Goal: Task Accomplishment & Management: Manage account settings

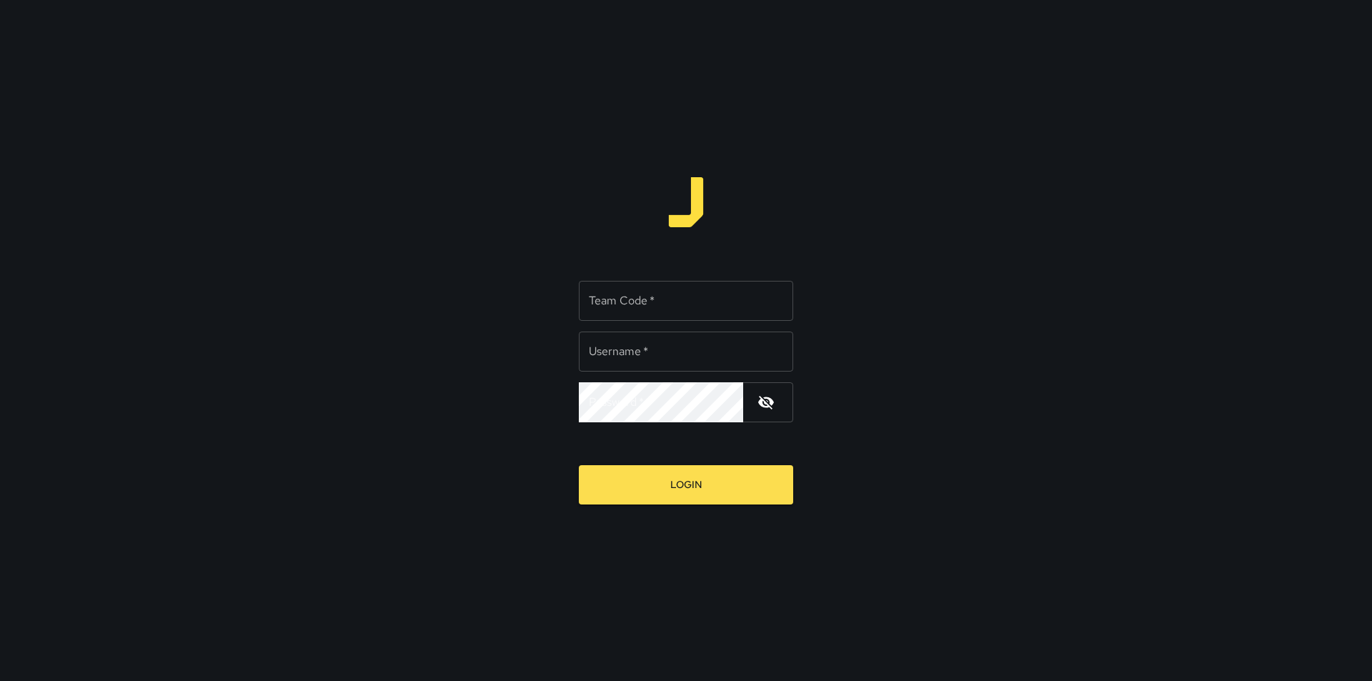
click at [634, 297] on input "Team Code   *" at bounding box center [686, 301] width 214 height 40
type input "****"
click at [634, 354] on input "Username   *" at bounding box center [686, 352] width 214 height 40
type input "********"
click at [760, 402] on icon "button" at bounding box center [766, 403] width 16 height 14
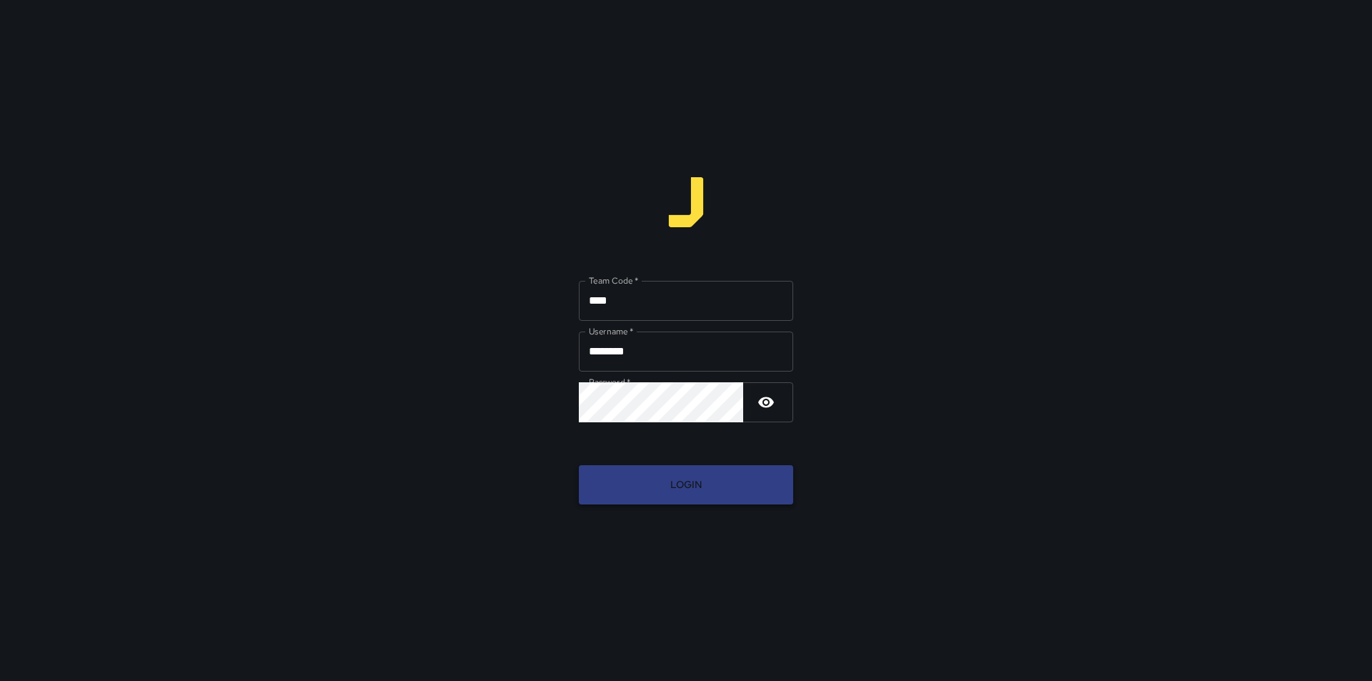
click at [692, 487] on button "Login" at bounding box center [686, 484] width 214 height 39
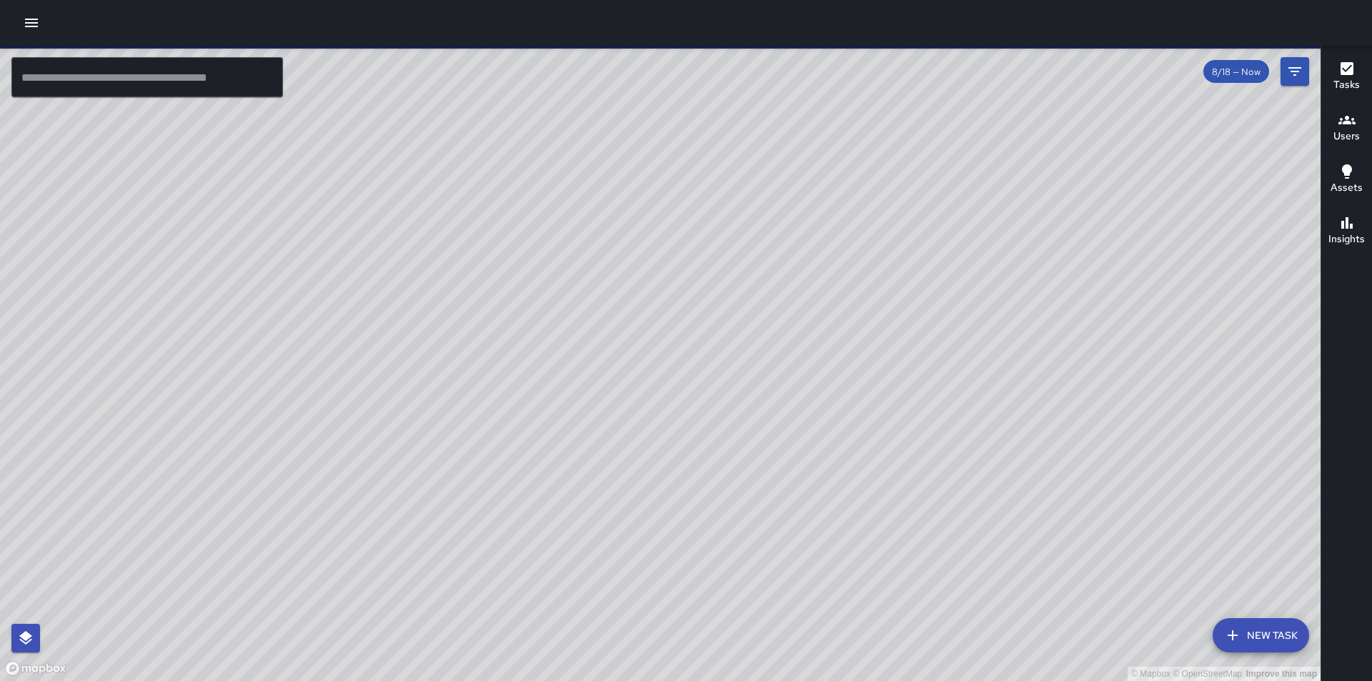
click at [29, 19] on icon "button" at bounding box center [31, 23] width 13 height 9
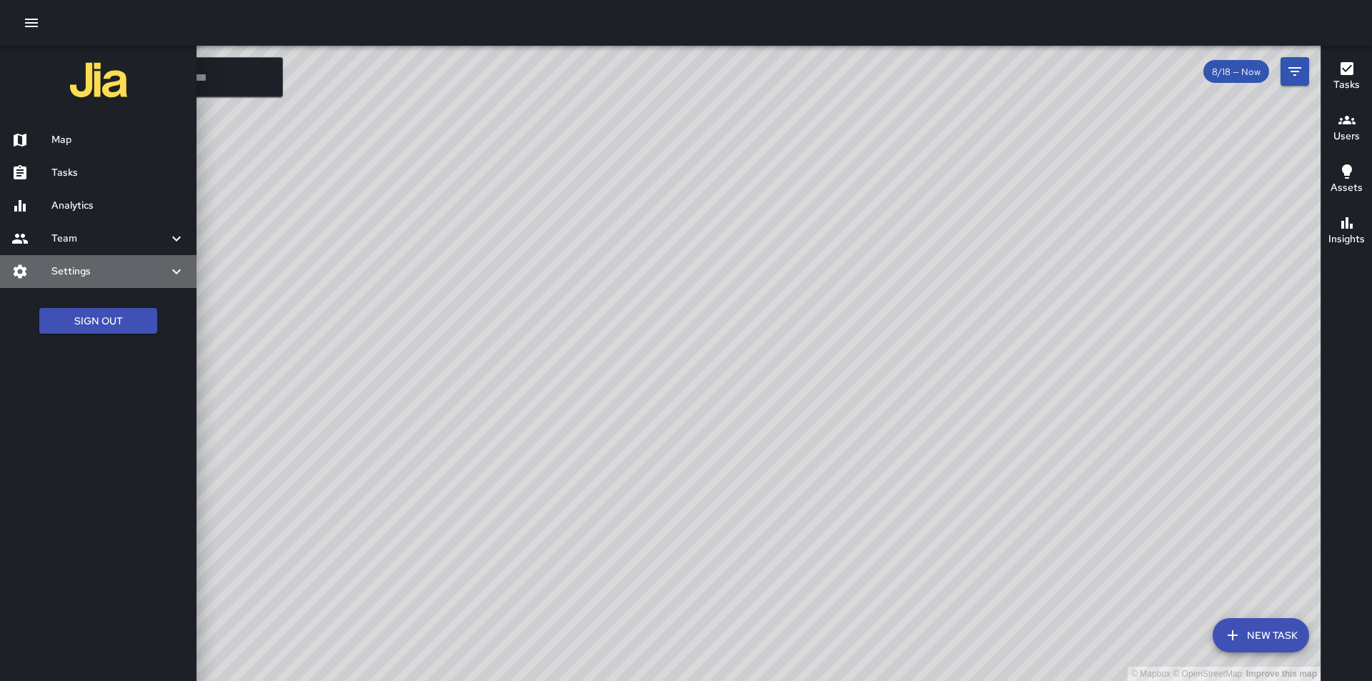
click at [18, 262] on div "Settings" at bounding box center [98, 271] width 197 height 33
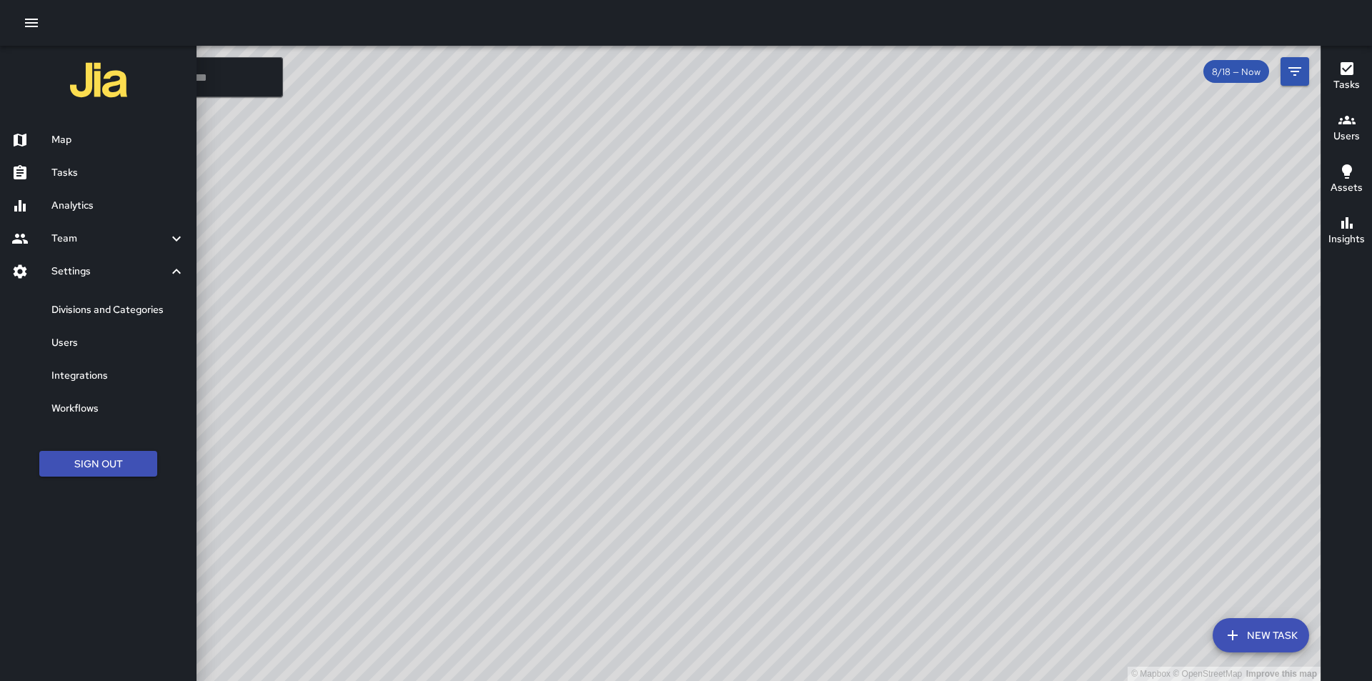
click at [54, 312] on h6 "Divisions and Categories" at bounding box center [118, 310] width 134 height 16
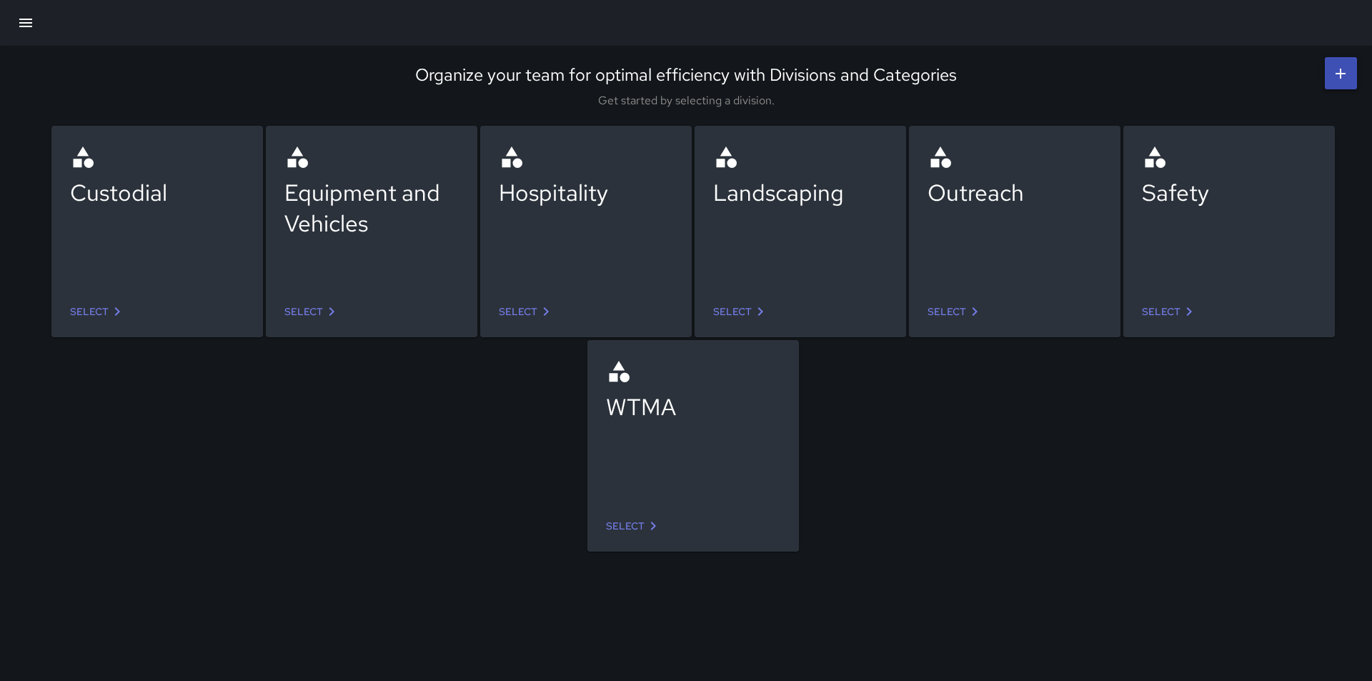
click at [374, 452] on div "Custodial Select Equipment and Vehicles Select Hospitality Select Landscaping S…" at bounding box center [677, 323] width 1389 height 429
click at [1136, 546] on div "Organize your team for optimal efficiency with Divisions and Categories Get sta…" at bounding box center [686, 340] width 1372 height 681
